Goal: Book appointment/travel/reservation

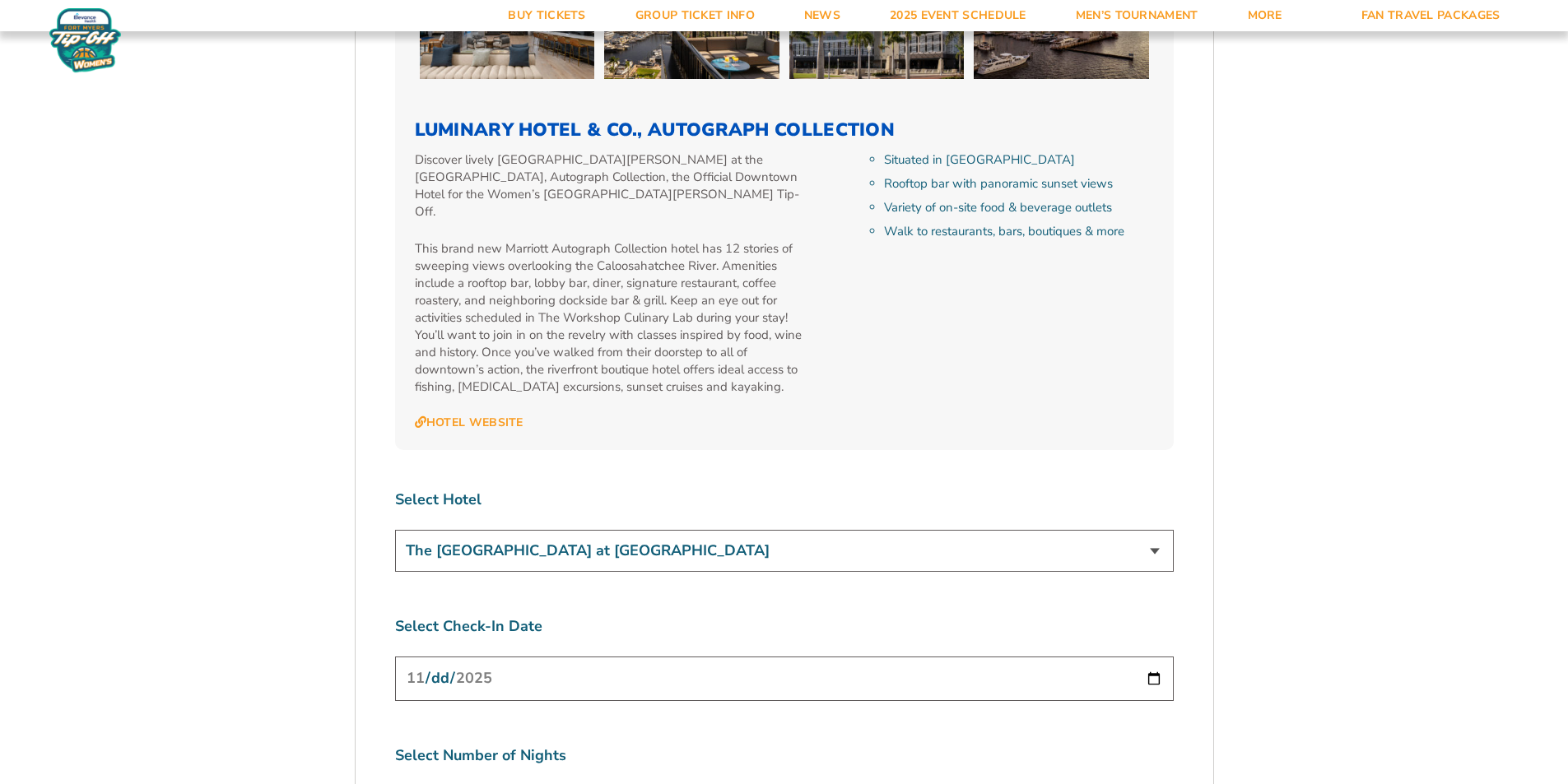
scroll to position [5844, 0]
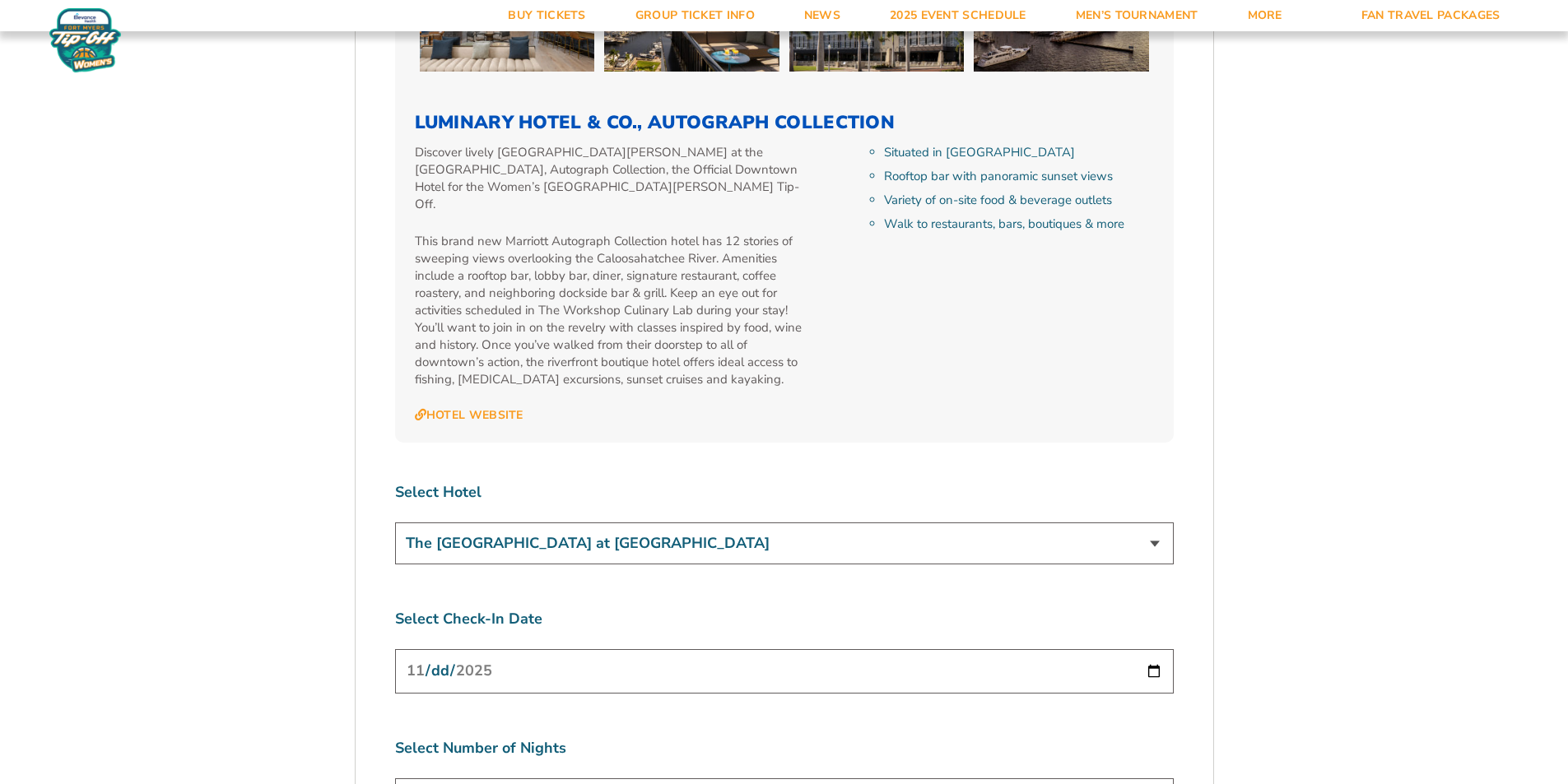
click at [745, 523] on select "The [GEOGRAPHIC_DATA] at [GEOGRAPHIC_DATA] [GEOGRAPHIC_DATA] [GEOGRAPHIC_DATA],…" at bounding box center [784, 544] width 778 height 42
click at [750, 523] on select "The [GEOGRAPHIC_DATA] at [GEOGRAPHIC_DATA] [GEOGRAPHIC_DATA] [GEOGRAPHIC_DATA],…" at bounding box center [784, 544] width 778 height 42
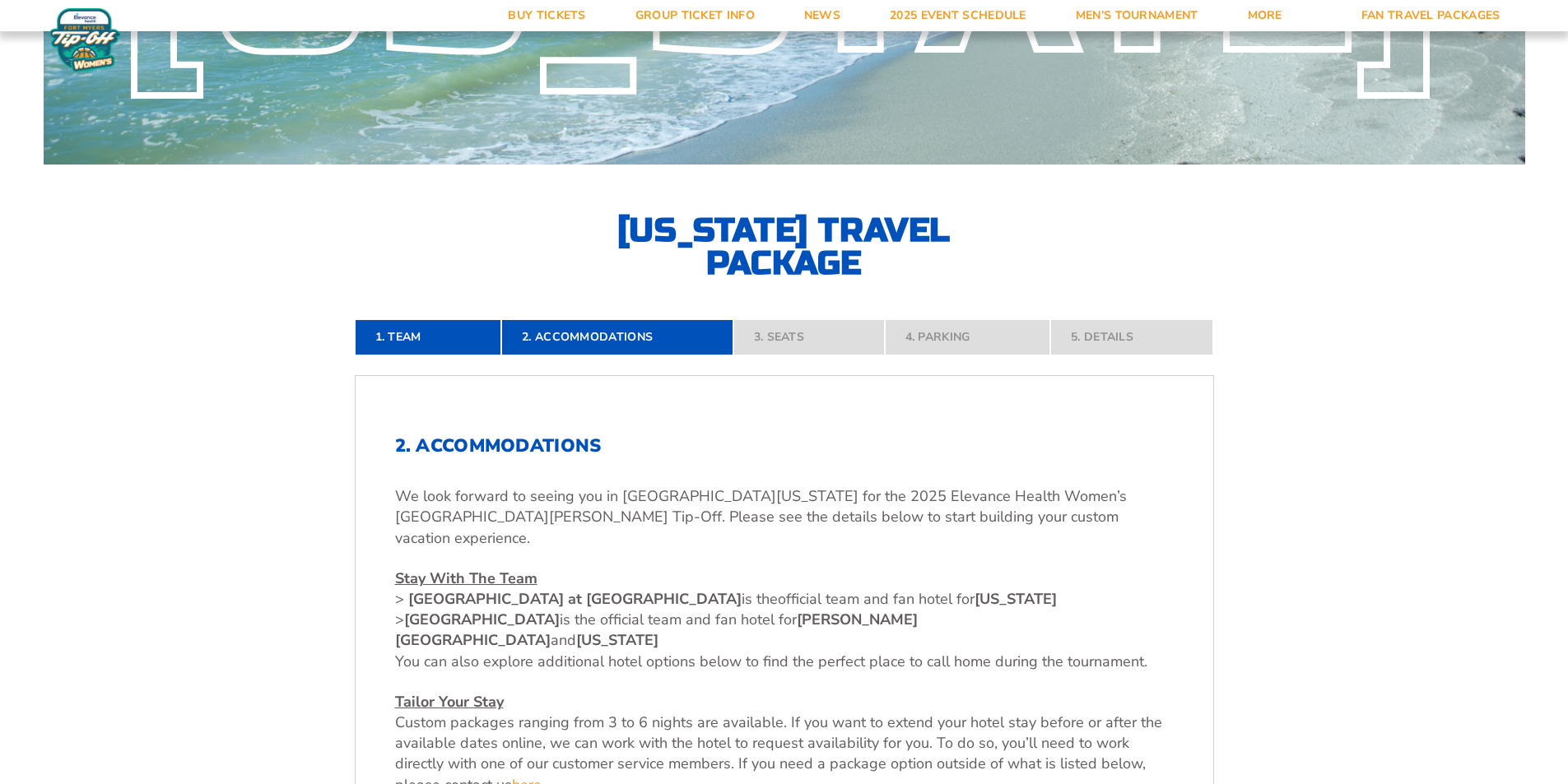
scroll to position [0, 0]
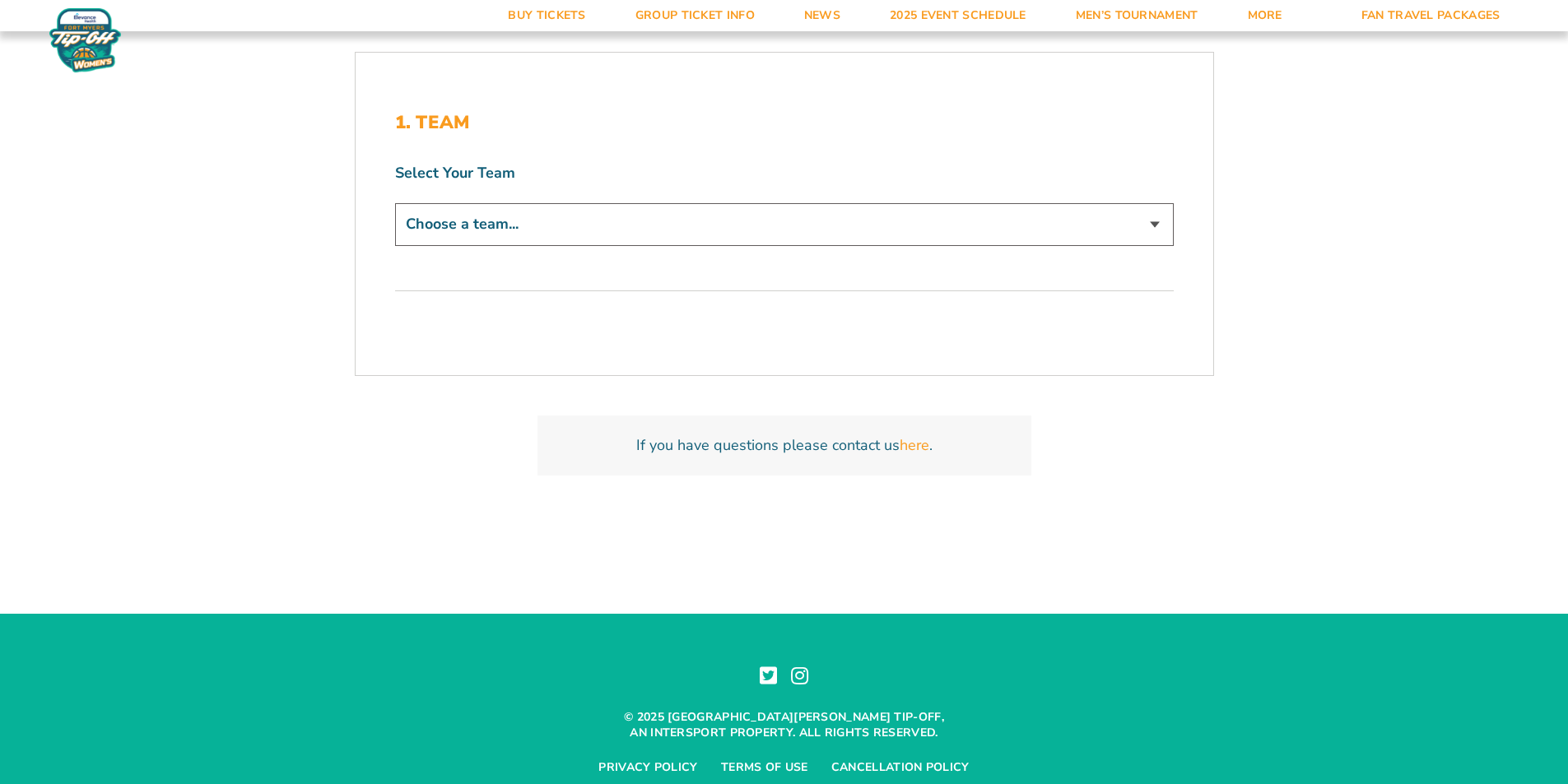
scroll to position [494, 0]
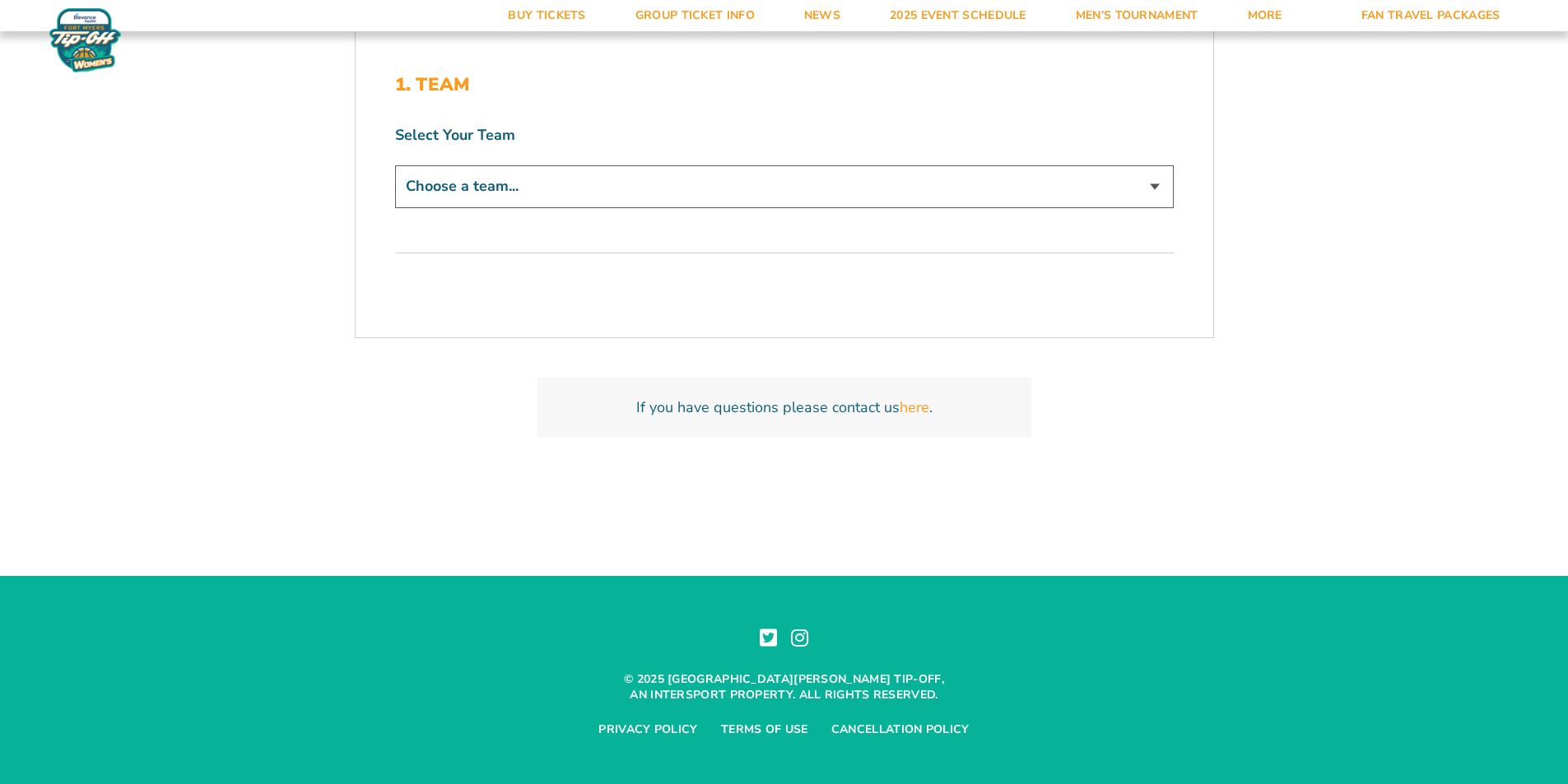
click at [626, 193] on select "Choose a team... Kansas Jayhawks Missouri Tigers Northwestern Wildcats" at bounding box center [784, 187] width 778 height 42
select select "12279"
click at [395, 166] on select "Choose a team... Kansas Jayhawks Missouri Tigers Northwestern Wildcats" at bounding box center [784, 187] width 778 height 42
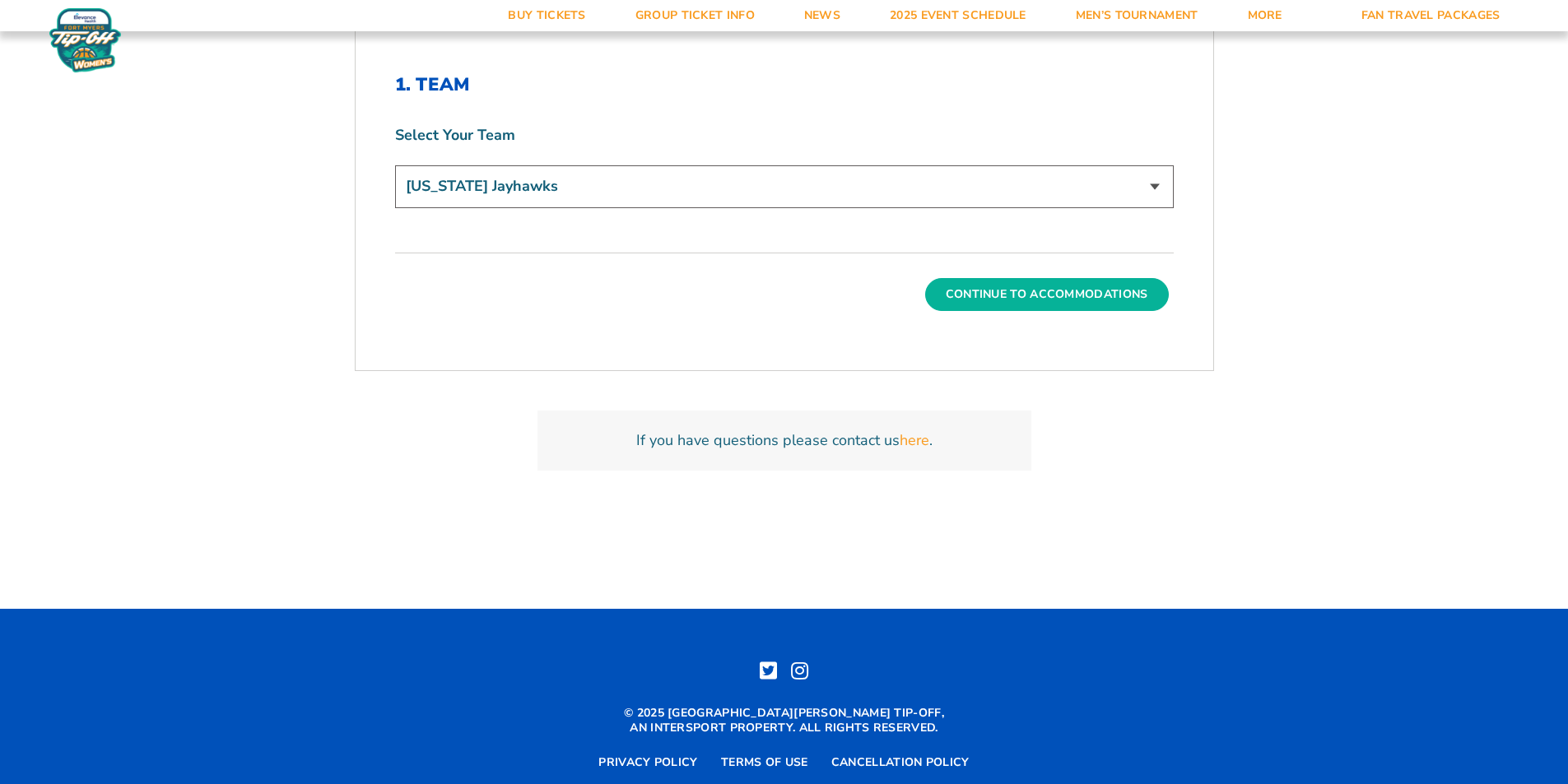
click at [1065, 301] on button "Continue To Accommodations" at bounding box center [1046, 294] width 244 height 33
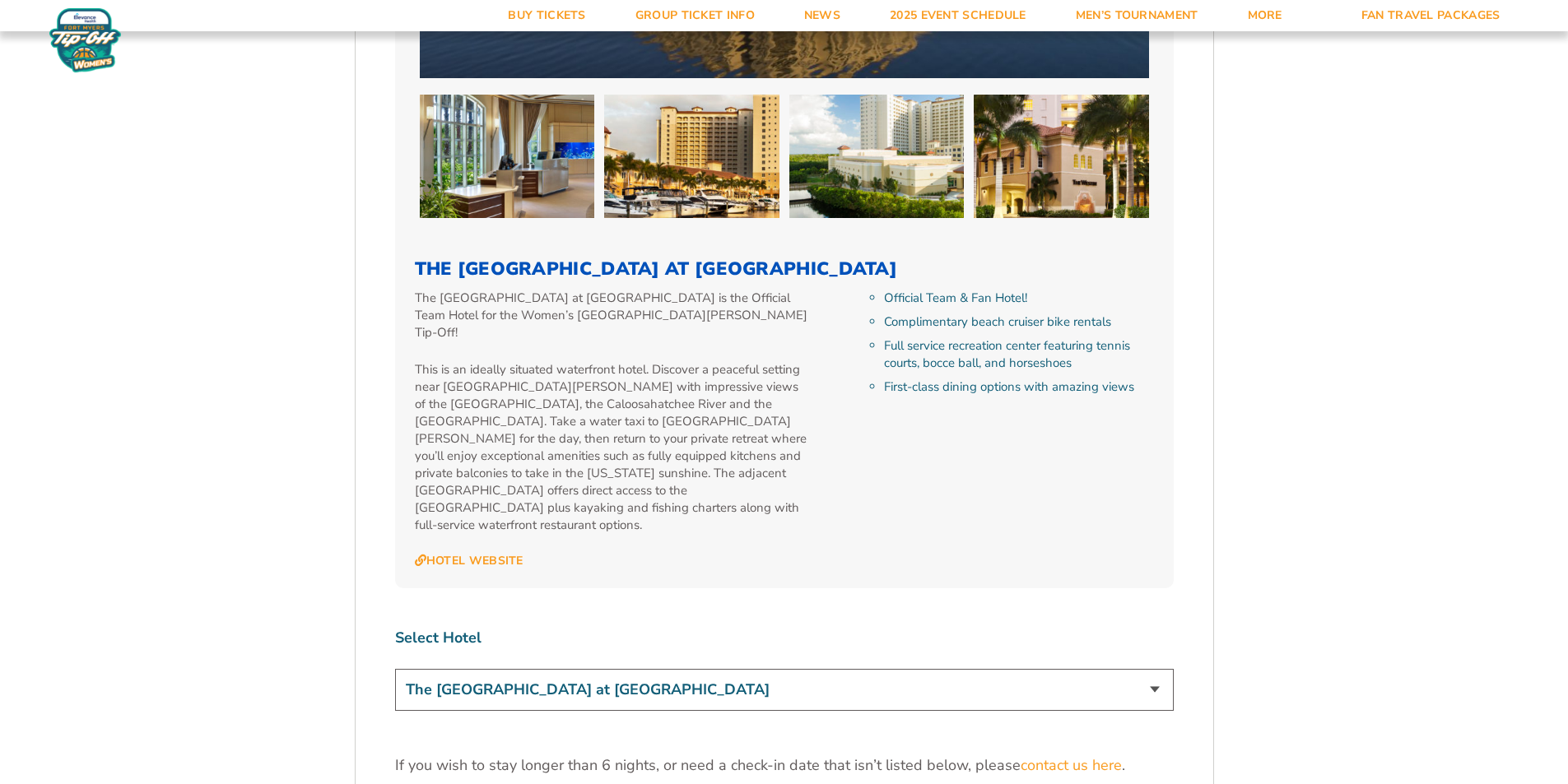
scroll to position [1935, 0]
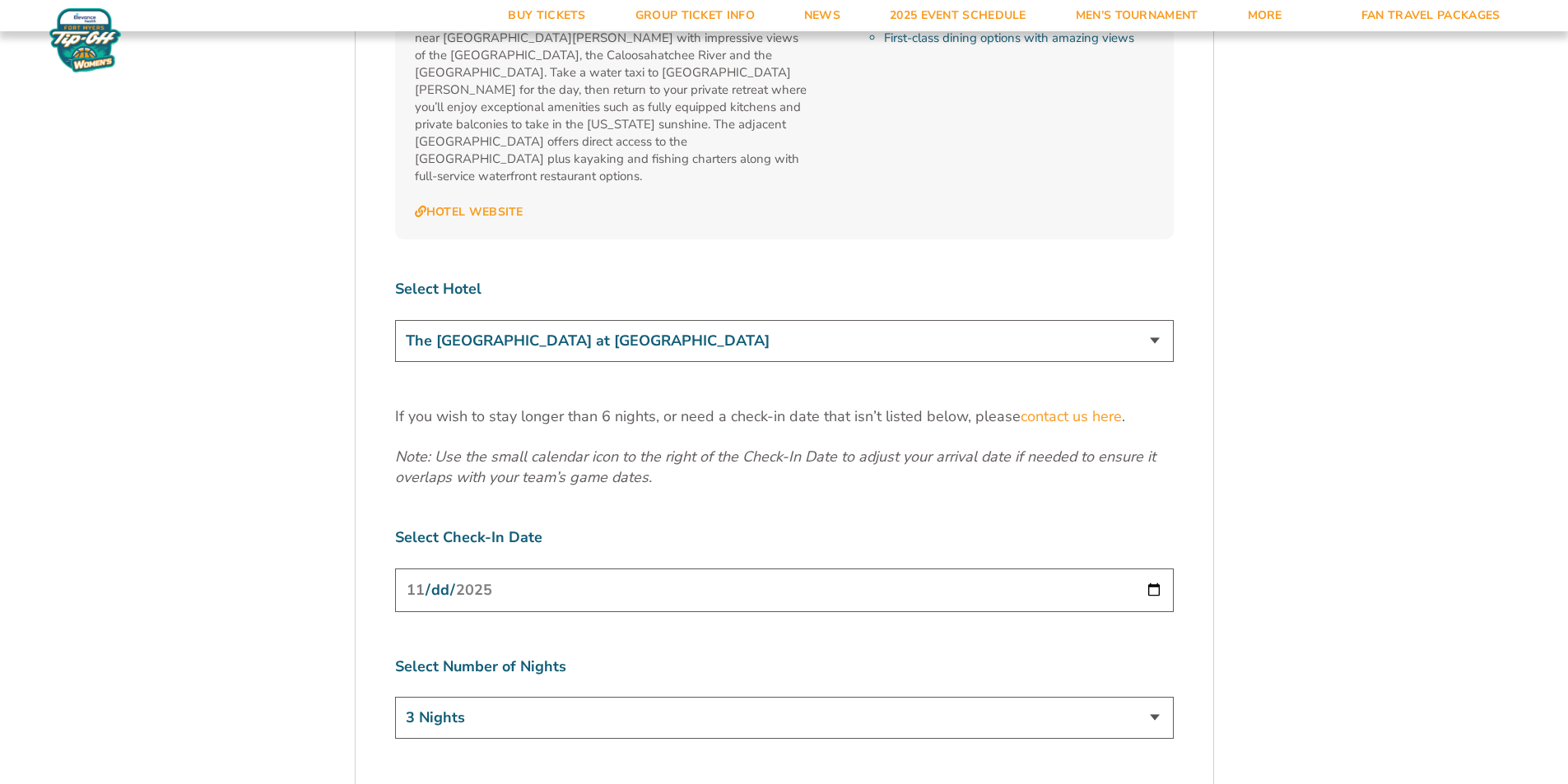
click at [621, 320] on select "The [GEOGRAPHIC_DATA] at [GEOGRAPHIC_DATA]" at bounding box center [784, 341] width 778 height 42
